Goal: Navigation & Orientation: Find specific page/section

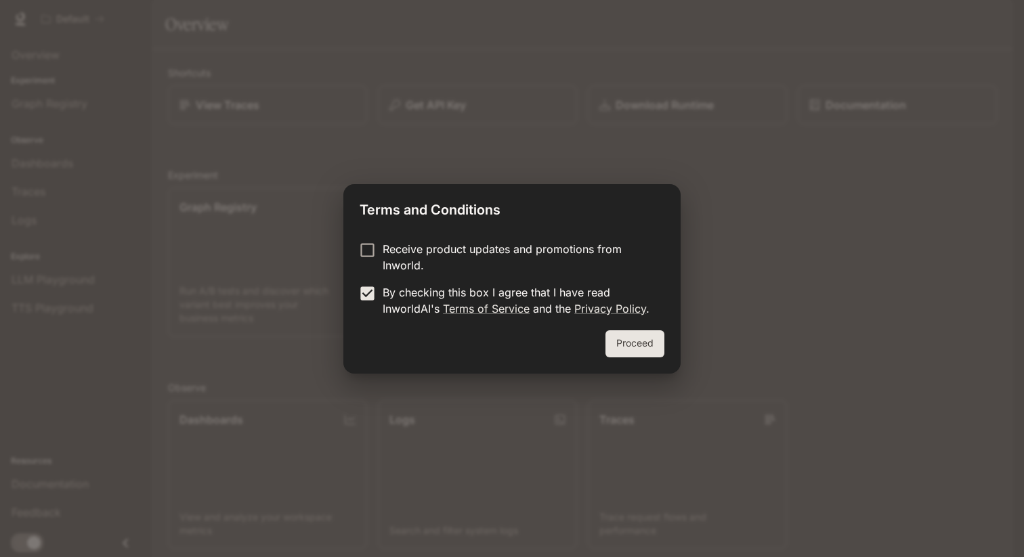
click at [635, 347] on button "Proceed" at bounding box center [634, 343] width 59 height 27
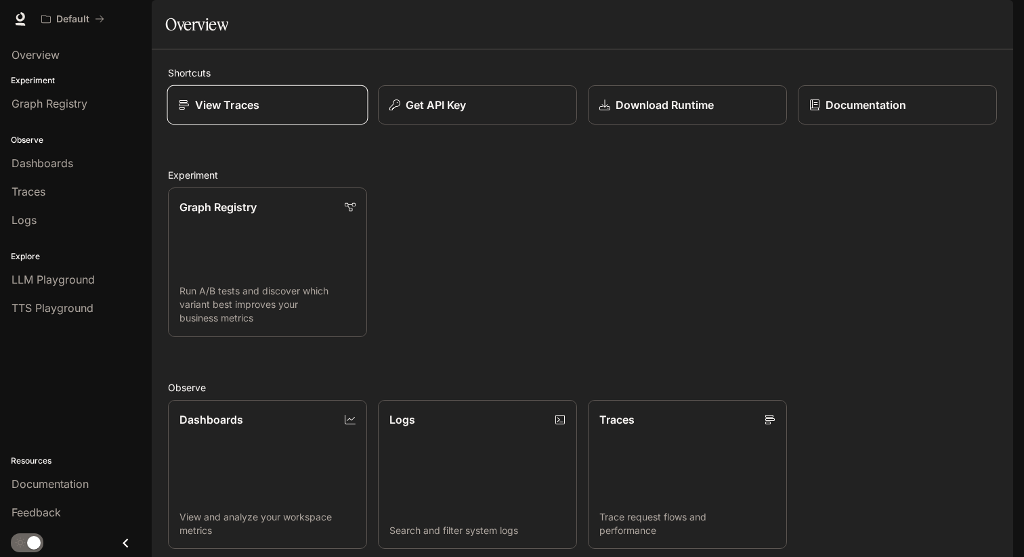
click at [206, 113] on p "View Traces" at bounding box center [227, 105] width 64 height 16
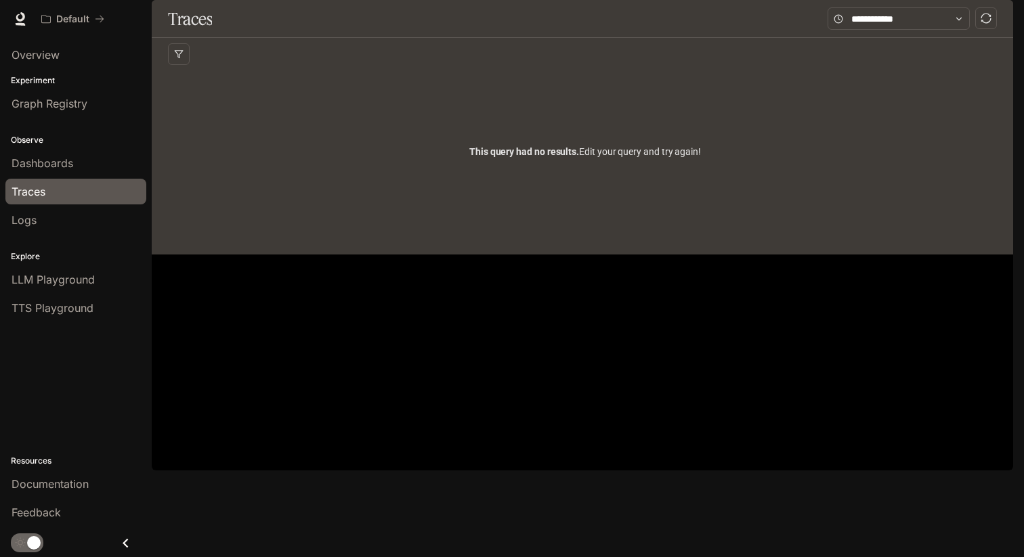
click at [990, 22] on img "button" at bounding box center [993, 18] width 19 height 19
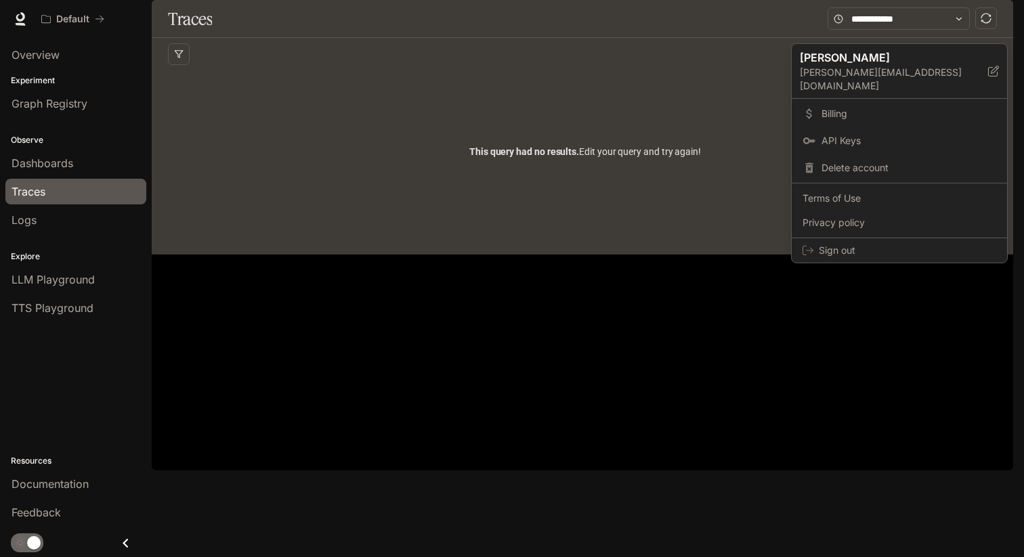
click at [668, 168] on div at bounding box center [512, 278] width 1024 height 557
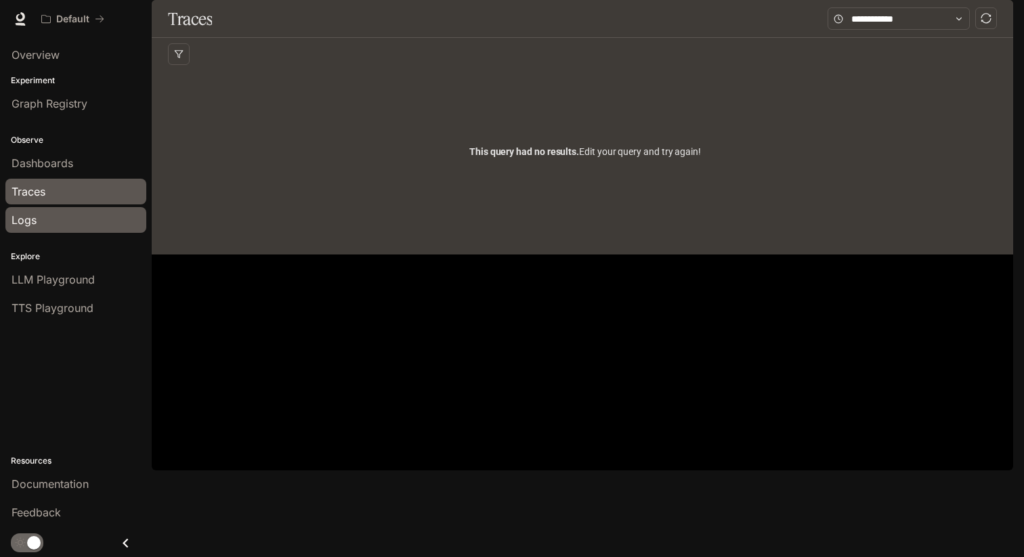
click at [70, 215] on div "Logs" at bounding box center [76, 220] width 129 height 16
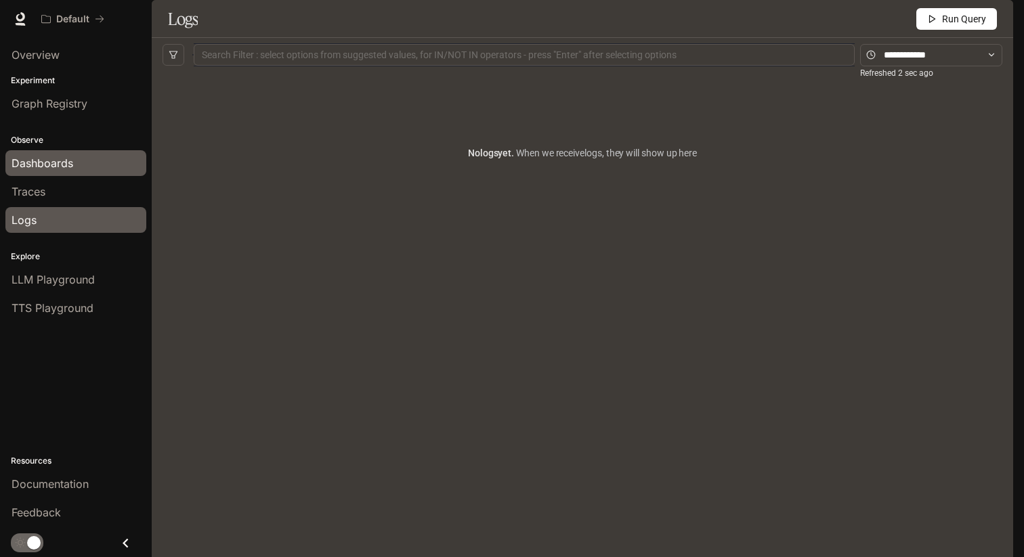
click at [89, 162] on div "Dashboards" at bounding box center [76, 163] width 129 height 16
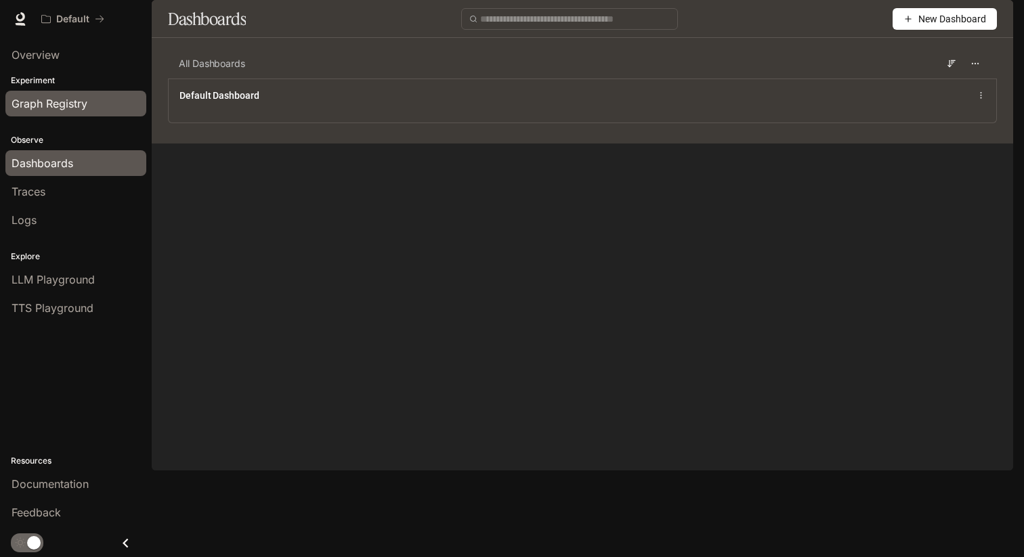
click at [105, 100] on div "Graph Registry" at bounding box center [76, 103] width 129 height 16
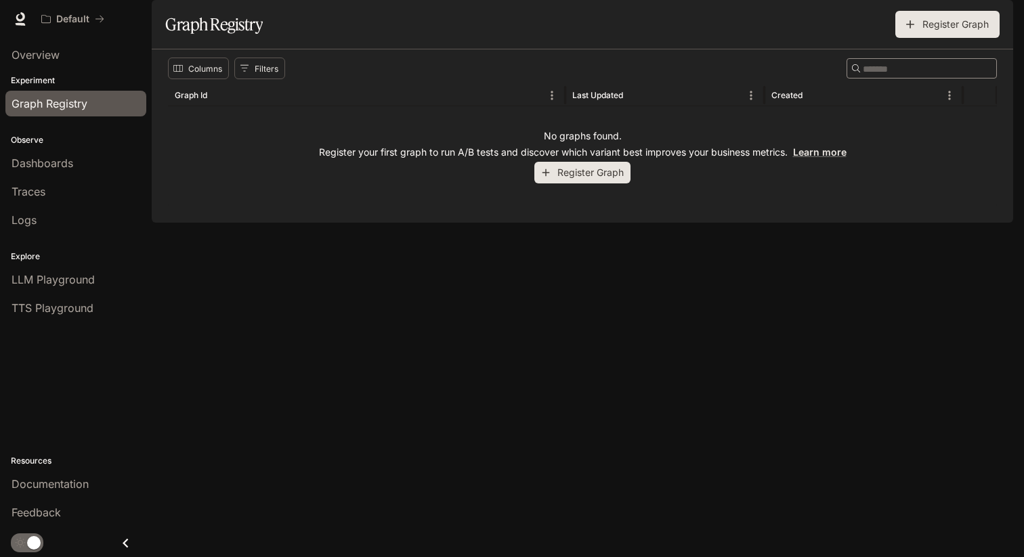
click at [930, 23] on span "Documentation" at bounding box center [931, 19] width 67 height 17
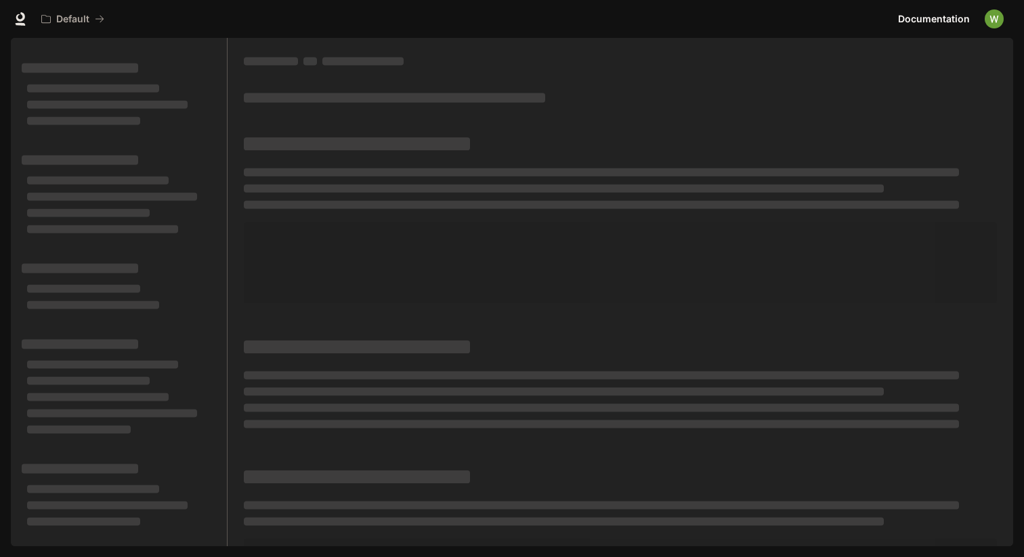
click at [991, 16] on img "button" at bounding box center [993, 18] width 19 height 19
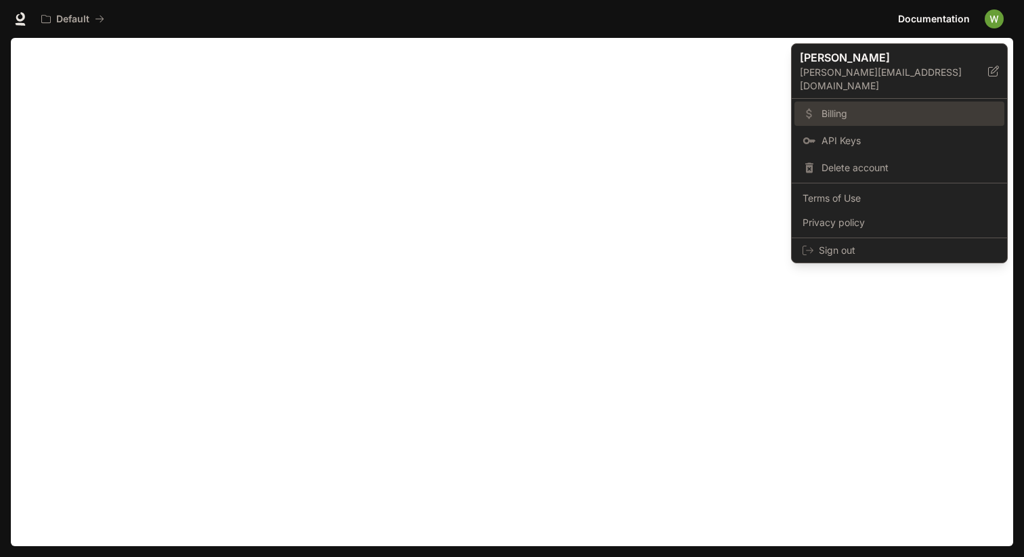
click at [873, 107] on link "Billing" at bounding box center [899, 114] width 210 height 24
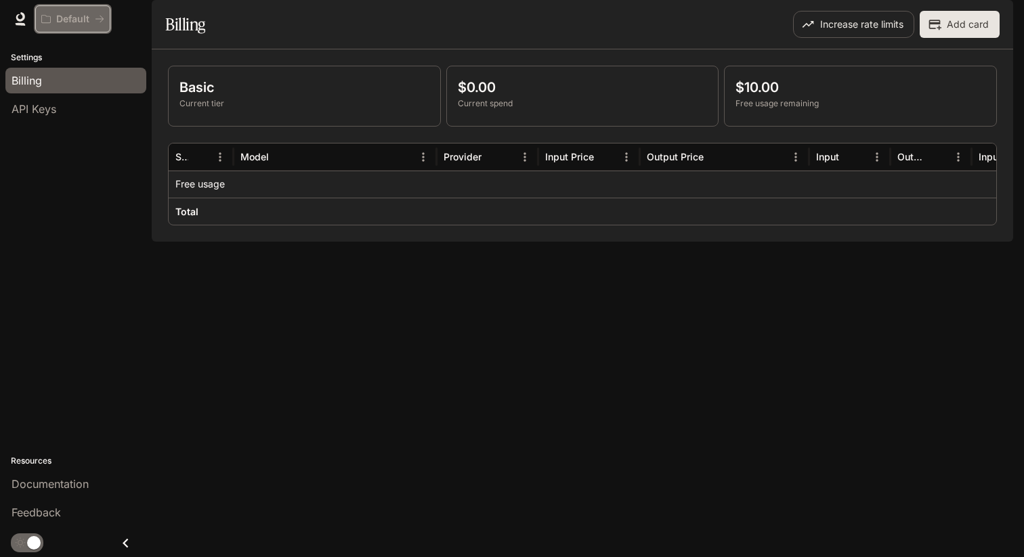
click at [72, 18] on p "Default" at bounding box center [72, 20] width 33 height 12
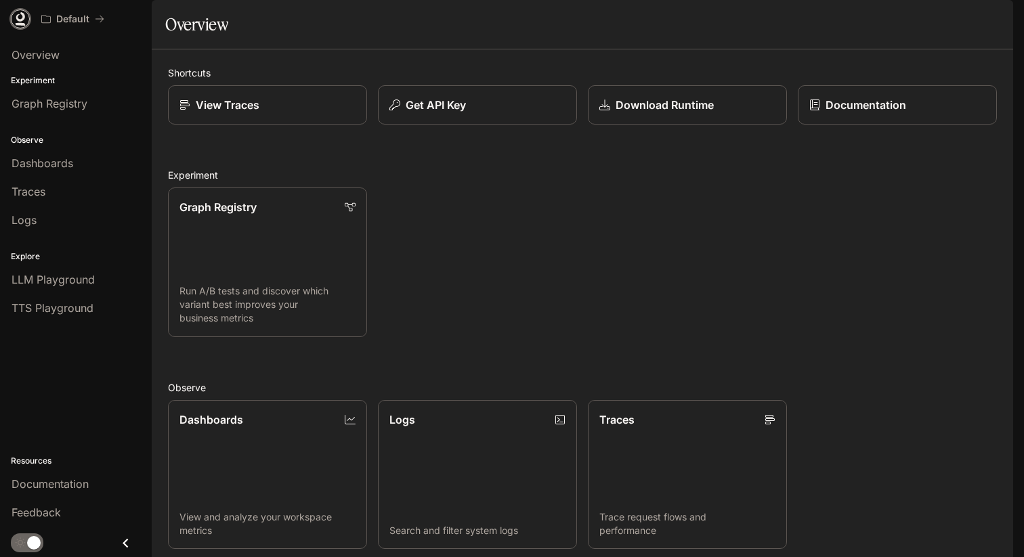
click at [22, 23] on icon at bounding box center [21, 24] width 10 height 3
click at [278, 511] on p "View and analyze your workspace metrics" at bounding box center [268, 524] width 178 height 27
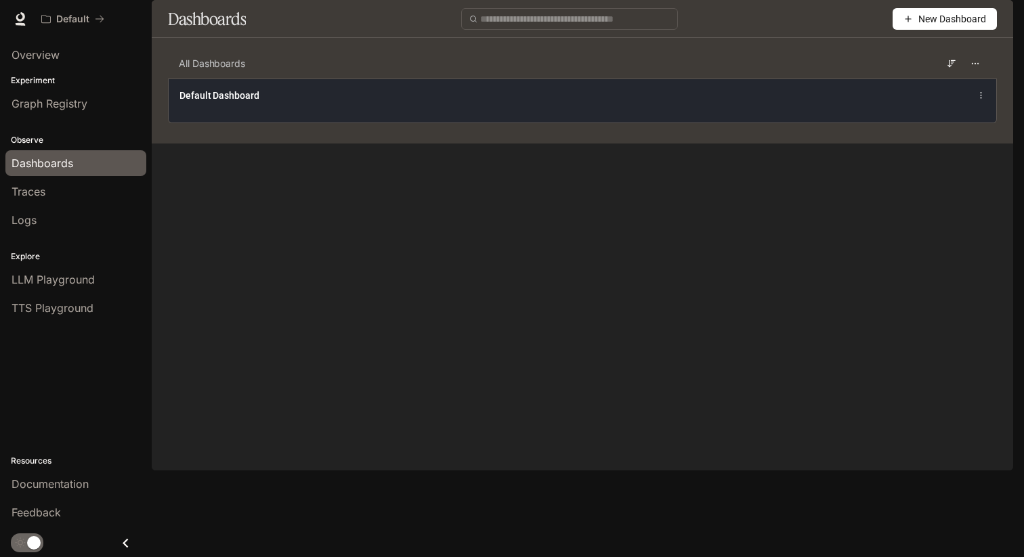
click at [353, 102] on div "Default Dashboard" at bounding box center [411, 96] width 465 height 14
